Goal: Task Accomplishment & Management: Complete application form

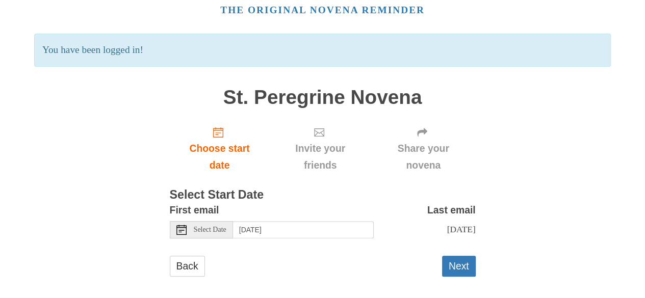
scroll to position [54, 0]
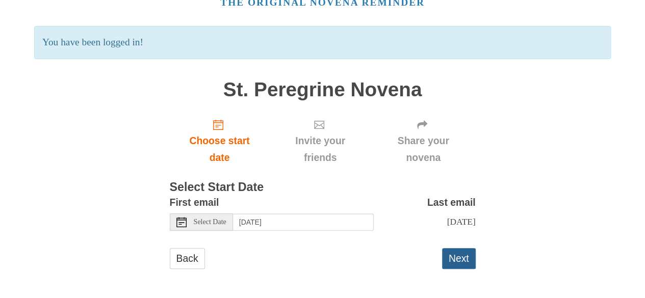
click at [462, 254] on button "Next" at bounding box center [459, 258] width 34 height 21
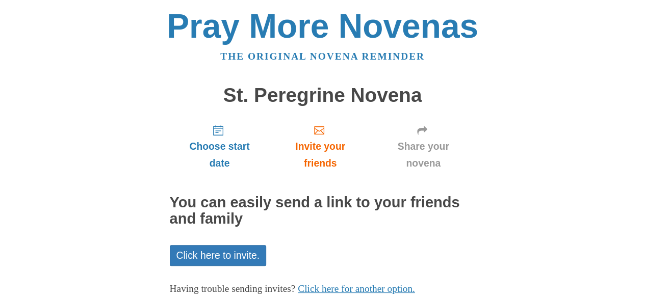
scroll to position [64, 0]
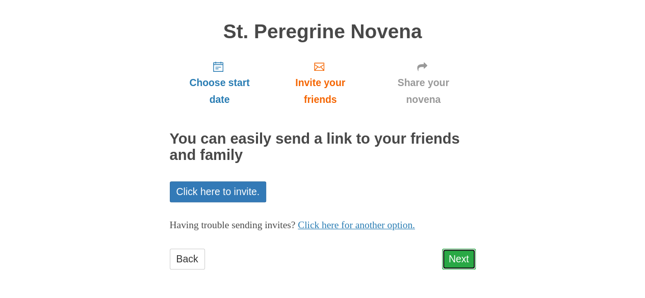
click at [454, 259] on link "Next" at bounding box center [459, 259] width 34 height 21
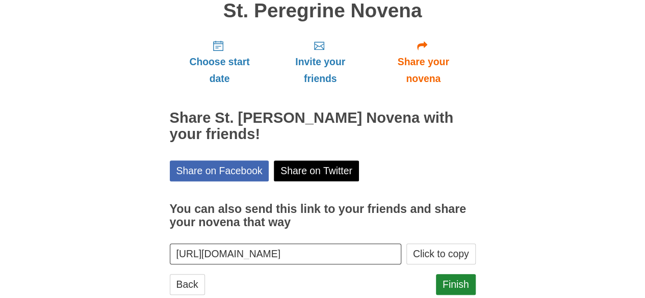
scroll to position [110, 0]
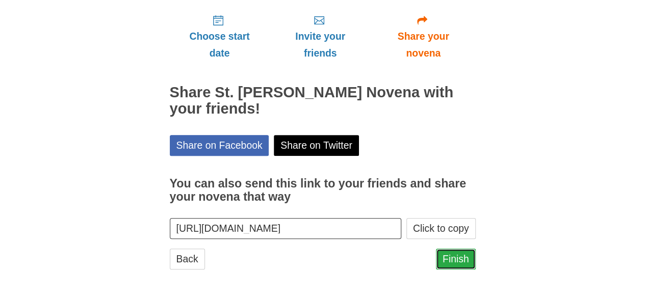
click at [445, 263] on link "Finish" at bounding box center [456, 259] width 40 height 21
